Goal: Information Seeking & Learning: Learn about a topic

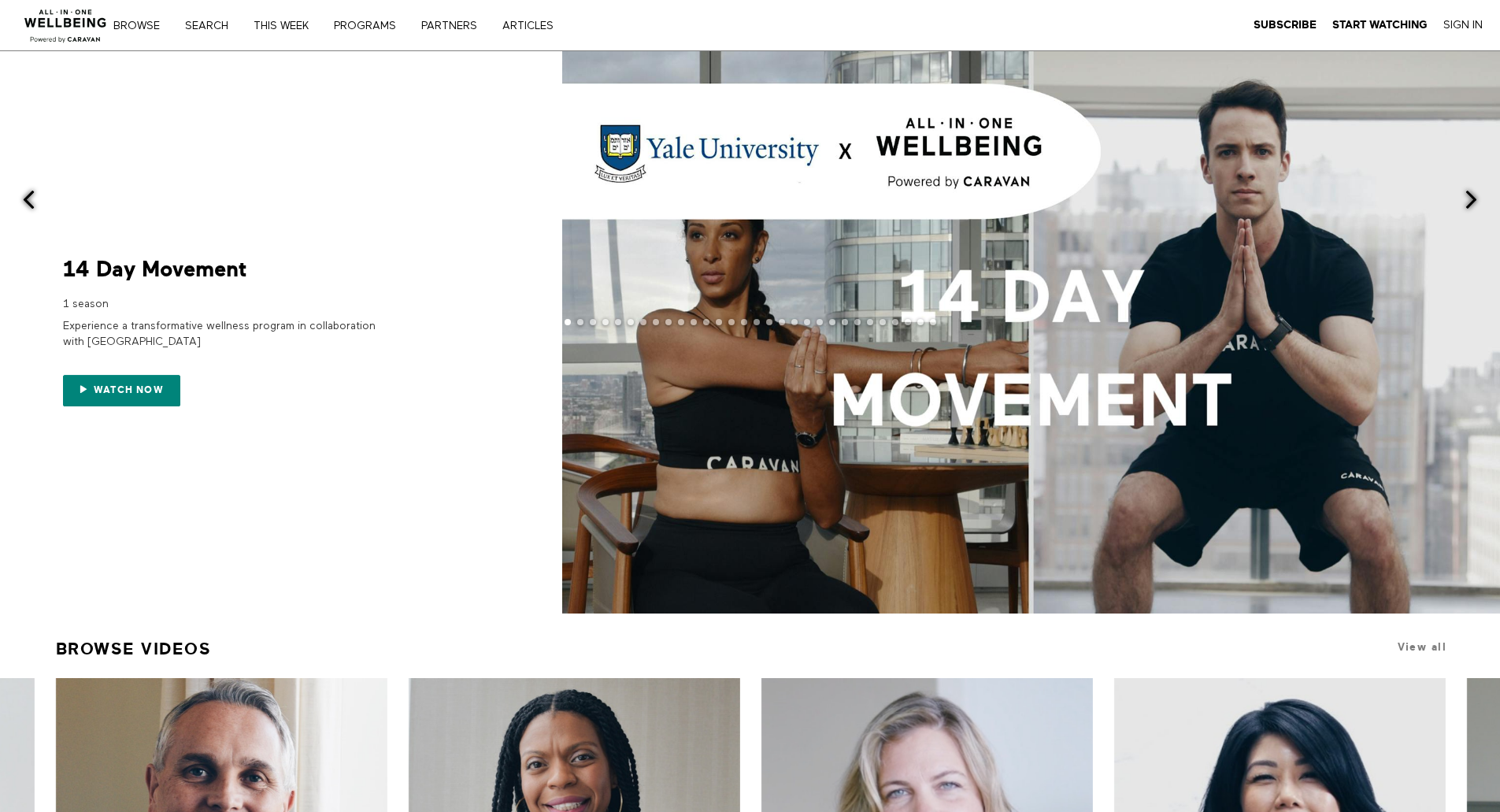
click at [1053, 361] on span at bounding box center [1032, 332] width 938 height 563
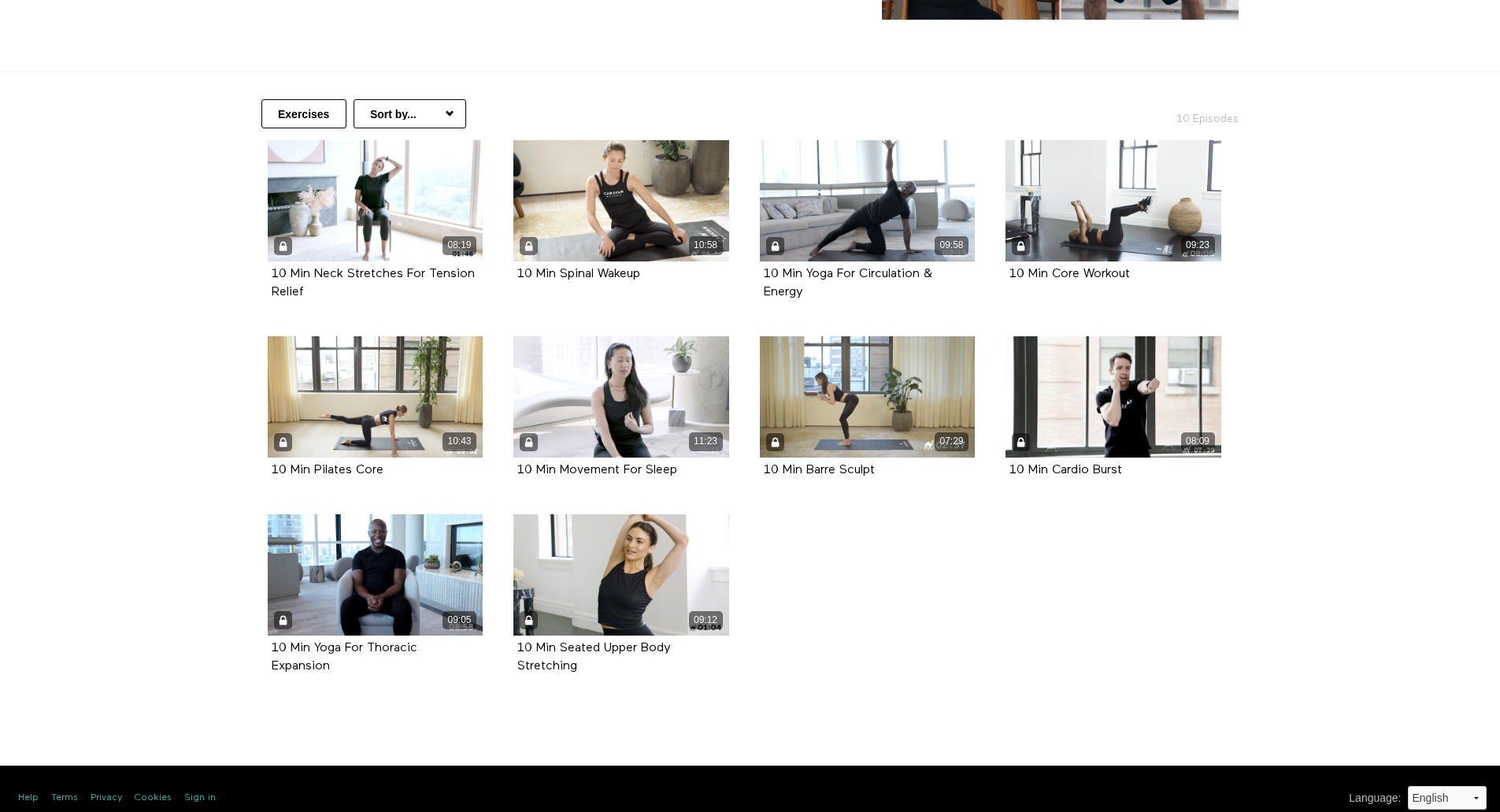
scroll to position [277, 0]
